Goal: Task Accomplishment & Management: Manage account settings

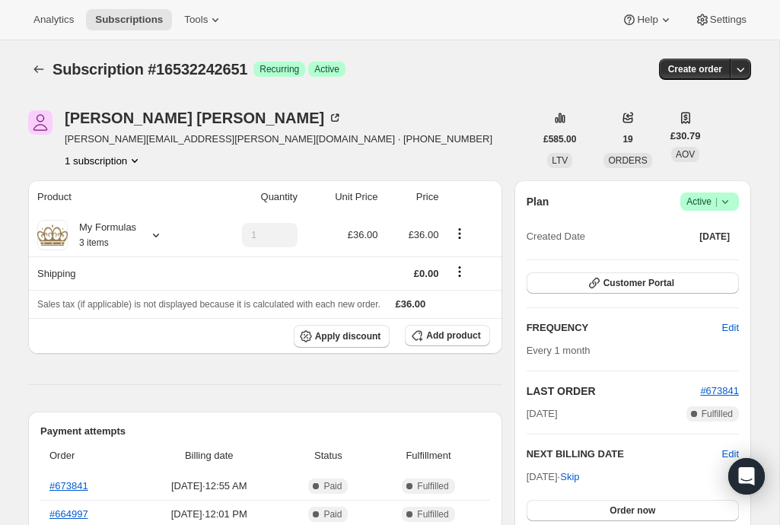
scroll to position [13, 0]
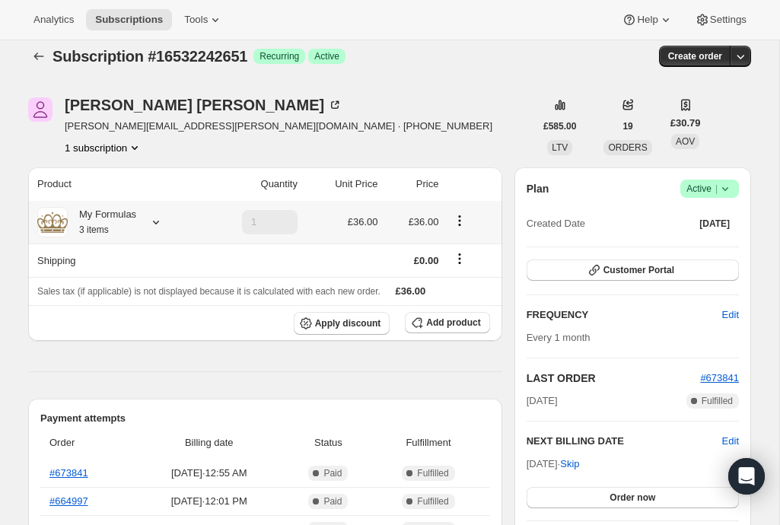
click at [465, 216] on icon "Product actions" at bounding box center [459, 220] width 15 height 15
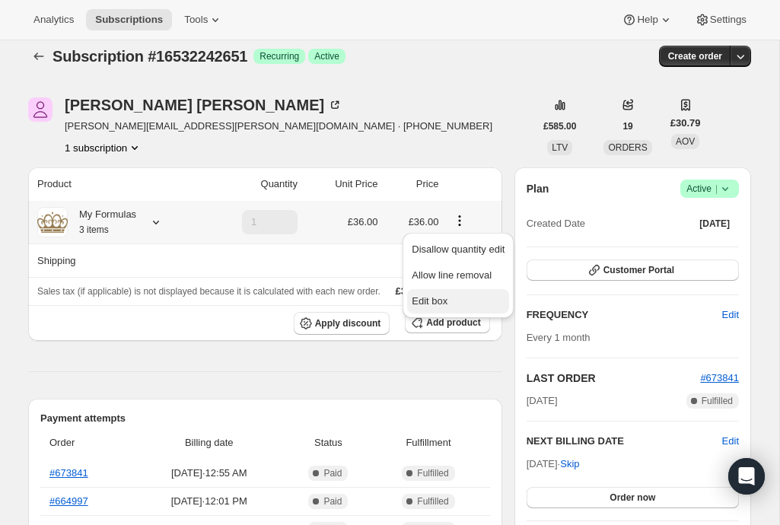
click at [433, 305] on span "Edit box" at bounding box center [430, 300] width 36 height 11
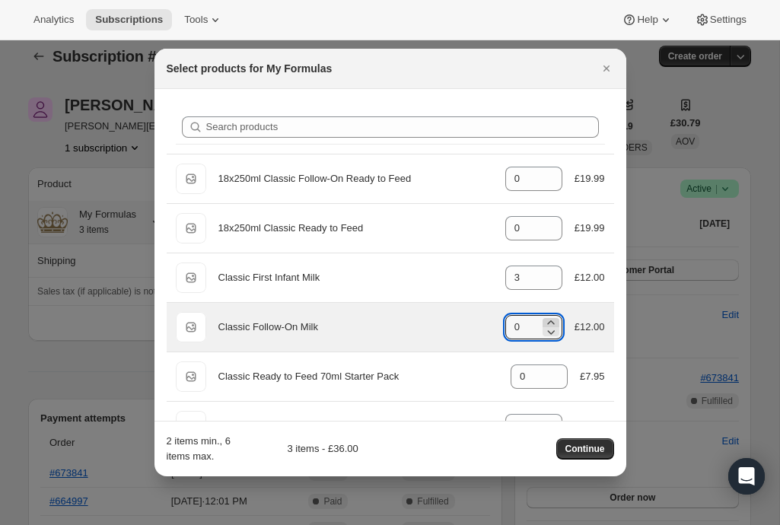
click at [553, 320] on icon ":rdo:" at bounding box center [550, 322] width 15 height 15
type input "3"
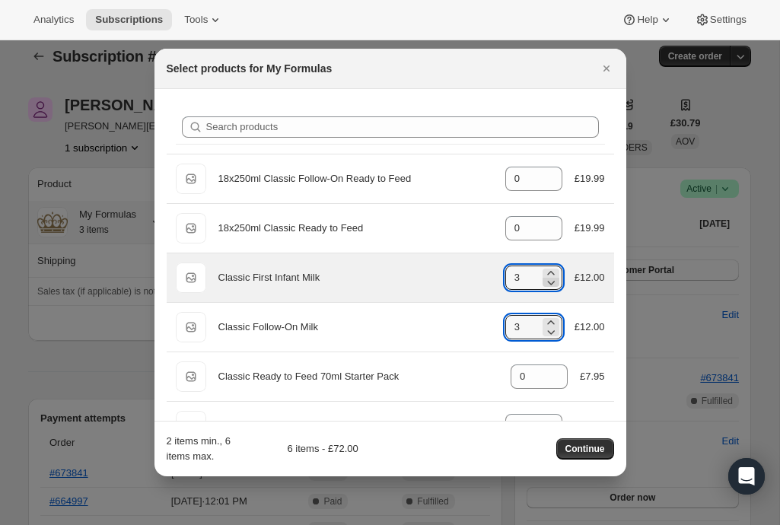
click at [552, 275] on icon ":rdo:" at bounding box center [550, 282] width 15 height 15
click at [552, 278] on icon ":rdo:" at bounding box center [550, 282] width 15 height 15
type input "0"
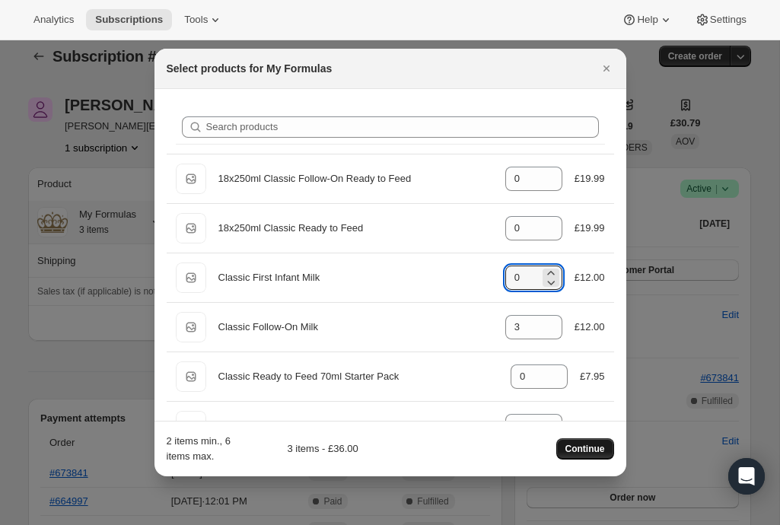
click at [586, 451] on span "Continue" at bounding box center [585, 449] width 40 height 12
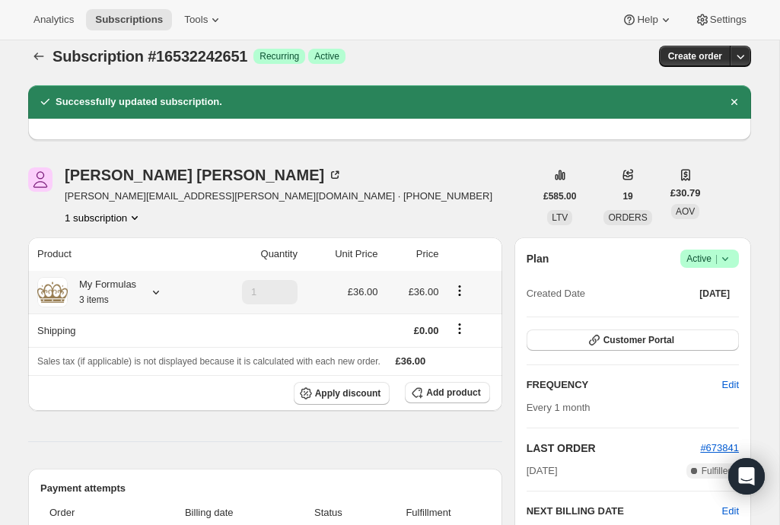
click at [156, 292] on icon at bounding box center [155, 292] width 15 height 15
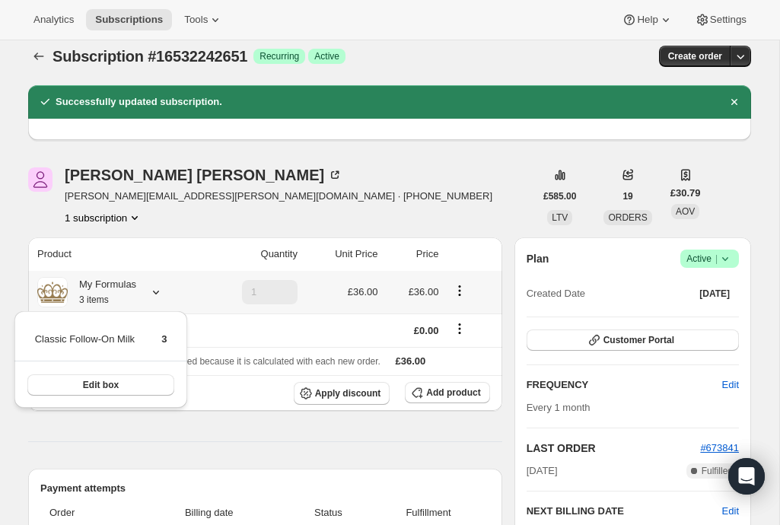
click at [157, 292] on icon at bounding box center [155, 292] width 15 height 15
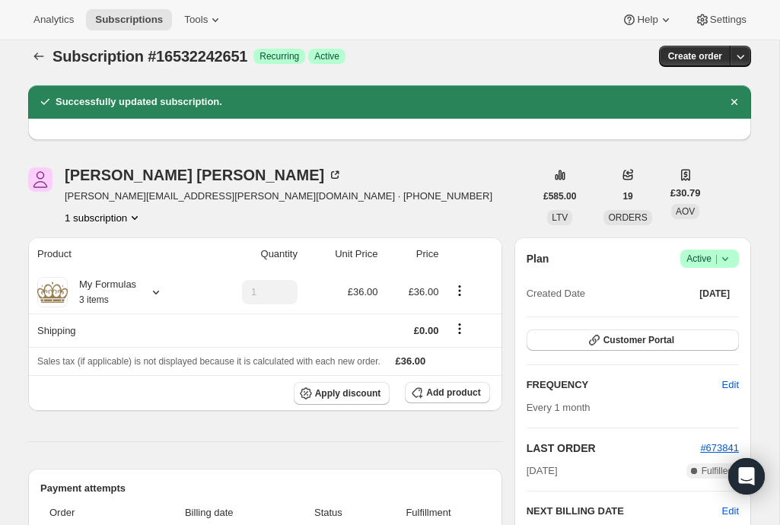
click at [350, 187] on div "[PERSON_NAME] [PERSON_NAME][EMAIL_ADDRESS][PERSON_NAME][DOMAIN_NAME] · [PHONE_N…" at bounding box center [281, 196] width 506 height 58
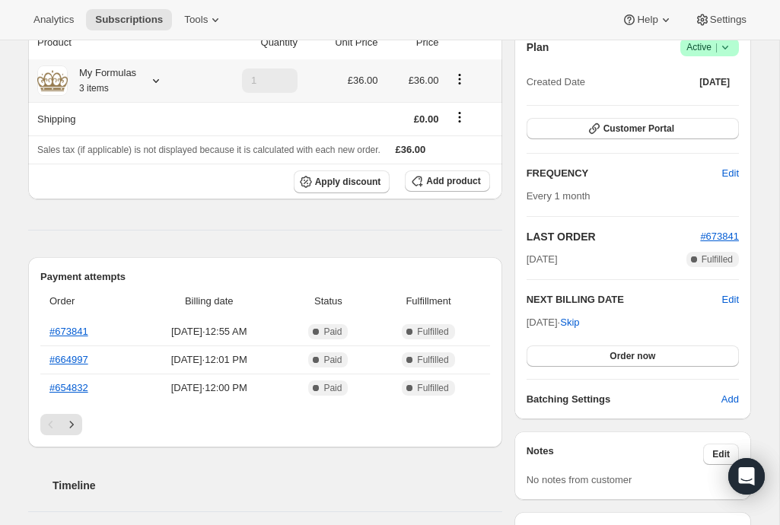
scroll to position [110, 0]
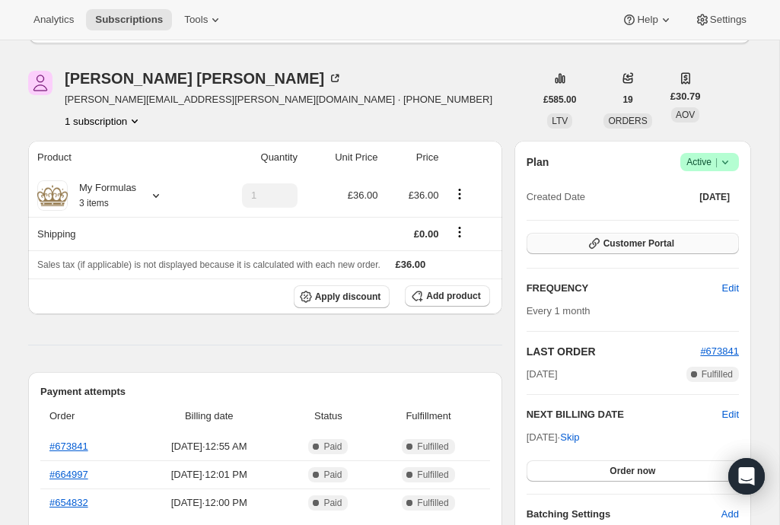
click at [618, 240] on span "Customer Portal" at bounding box center [639, 243] width 71 height 12
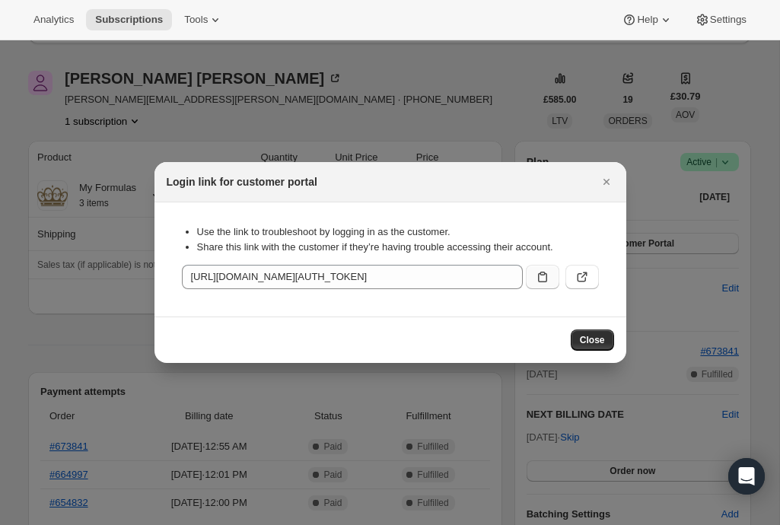
click at [530, 280] on button ":rgf:" at bounding box center [542, 277] width 33 height 24
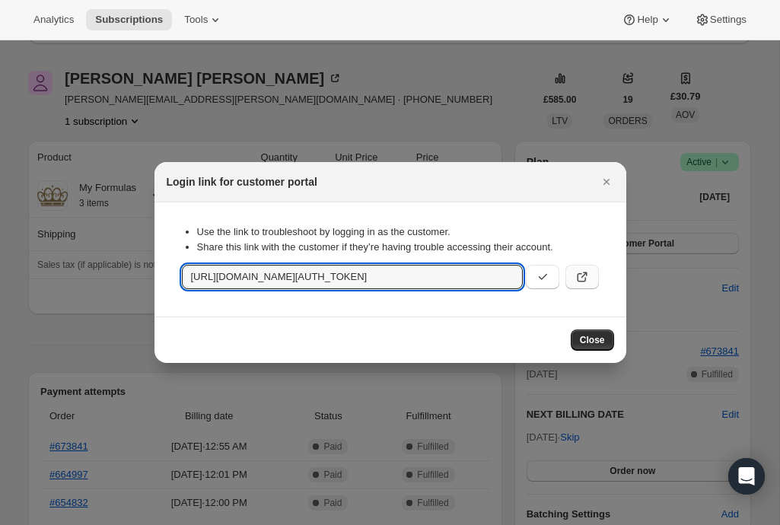
click at [587, 280] on icon ":rgf:" at bounding box center [582, 276] width 15 height 15
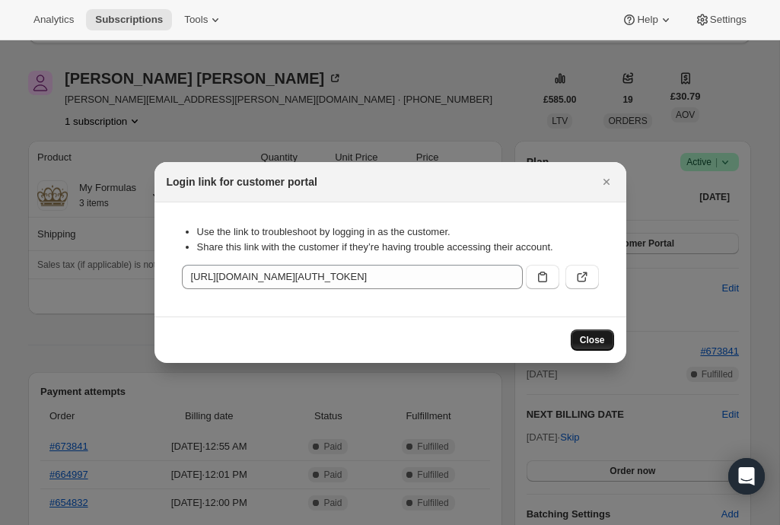
click at [594, 333] on button "Close" at bounding box center [592, 340] width 43 height 21
